Goal: Navigation & Orientation: Find specific page/section

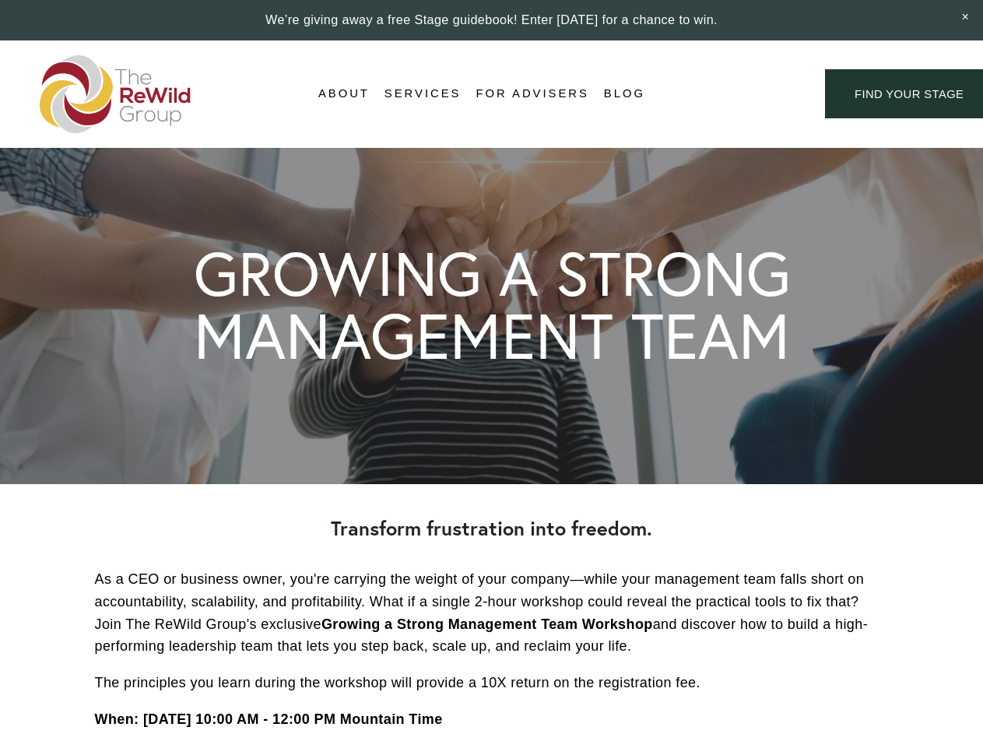
click at [735, 94] on div "Login Account" at bounding box center [735, 93] width 121 height 21
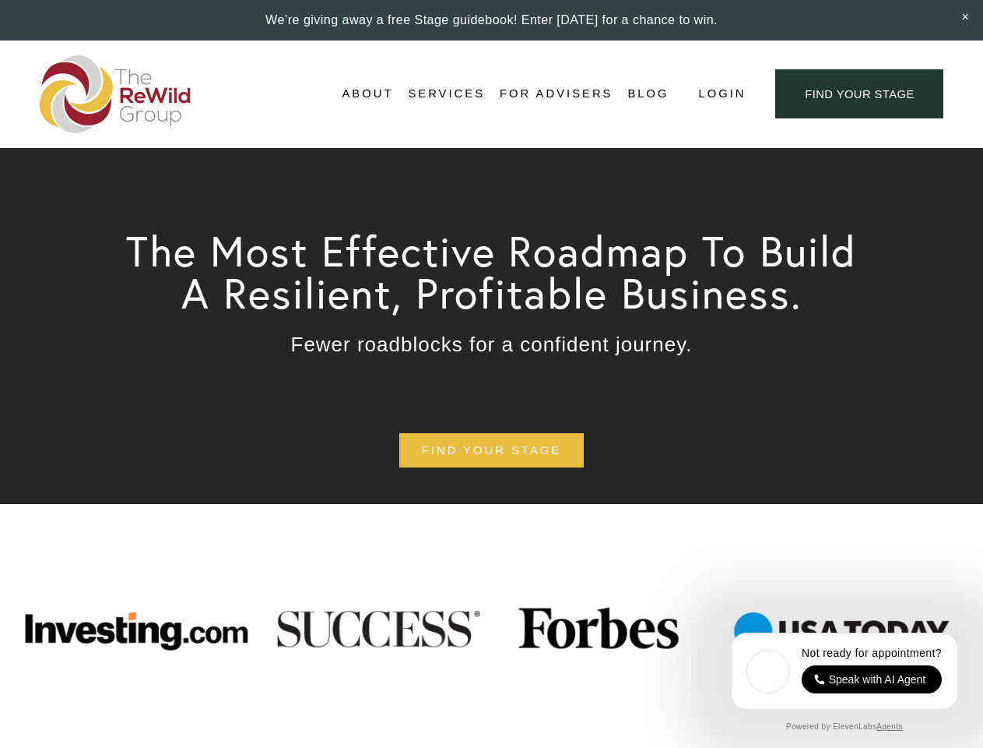
click at [721, 94] on span "Login" at bounding box center [721, 93] width 47 height 21
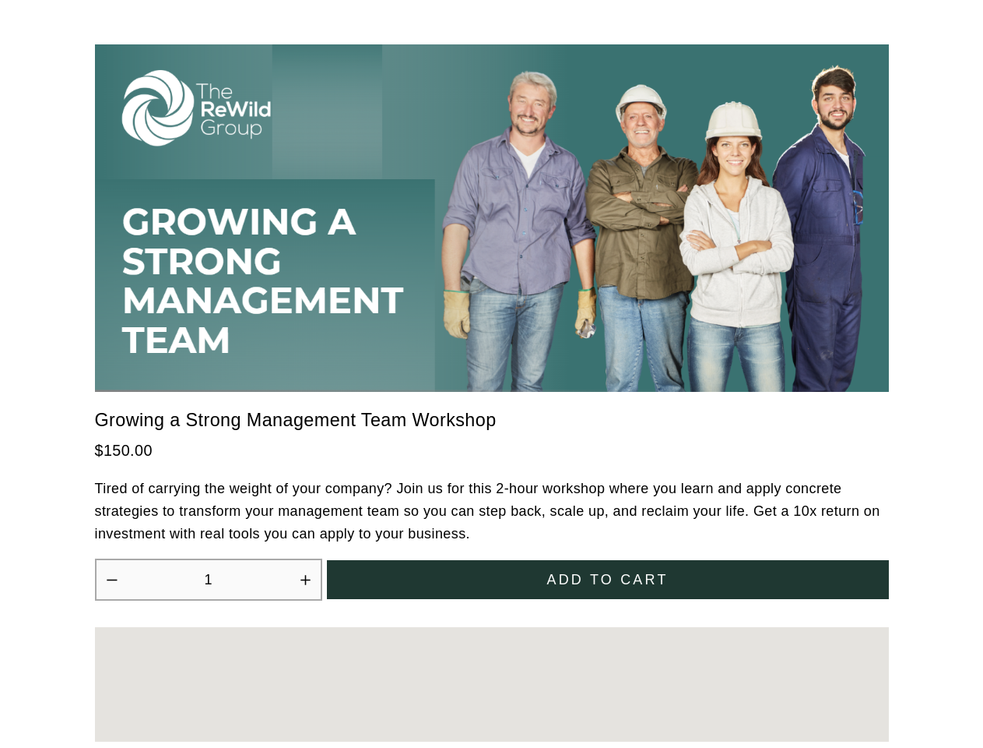
scroll to position [4307, 0]
